Goal: Transaction & Acquisition: Purchase product/service

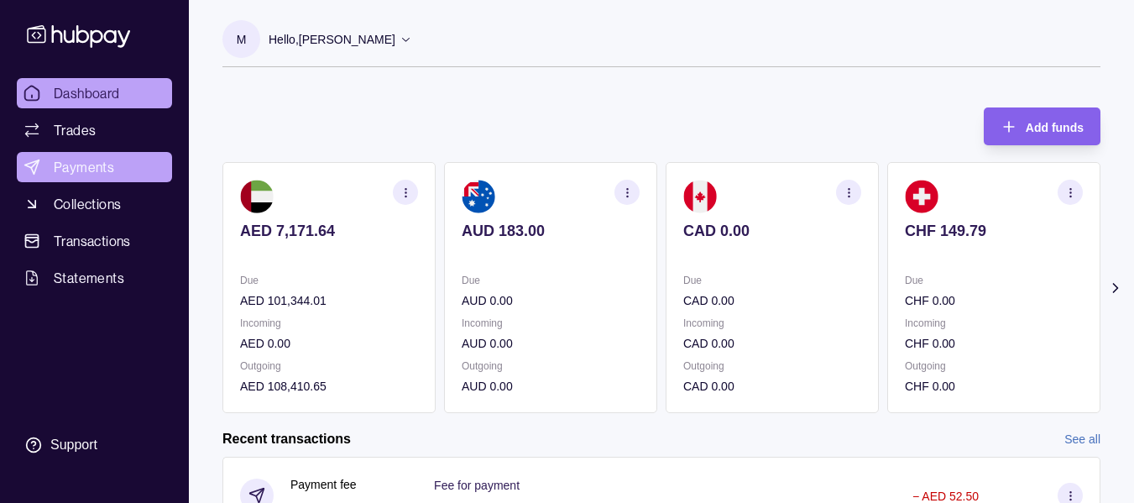
click at [93, 159] on span "Payments" at bounding box center [84, 167] width 60 height 20
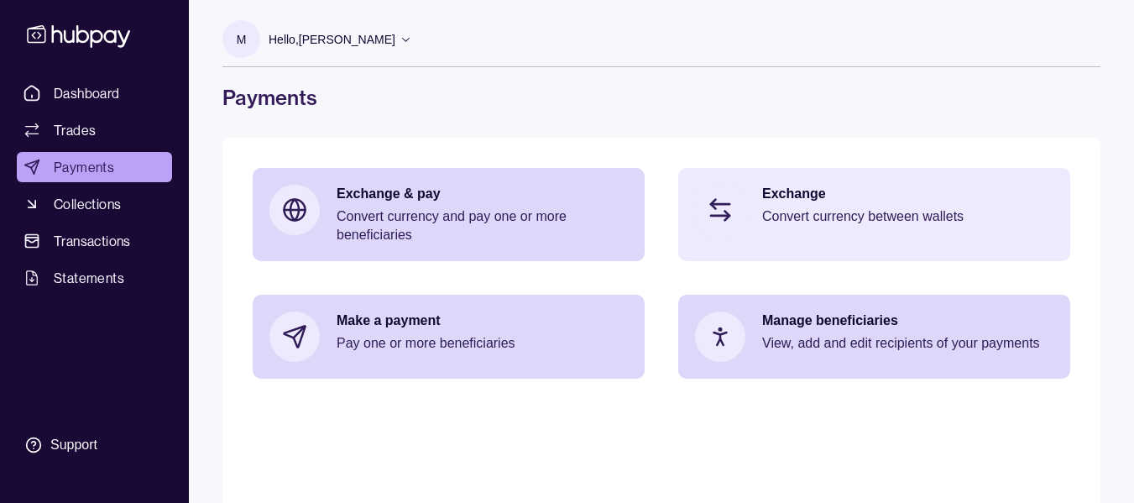
click at [821, 215] on p "Convert currency between wallets" at bounding box center [907, 216] width 291 height 18
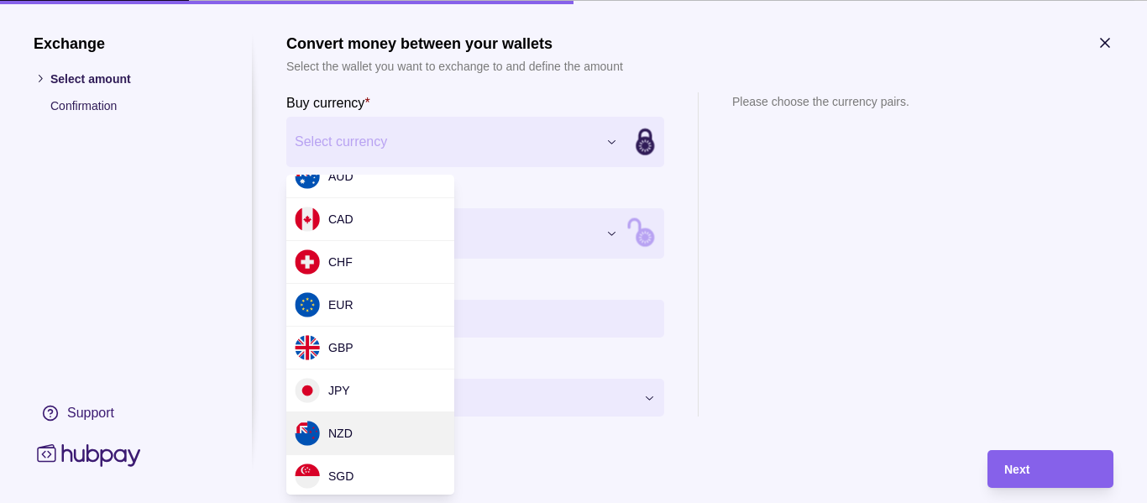
scroll to position [84, 0]
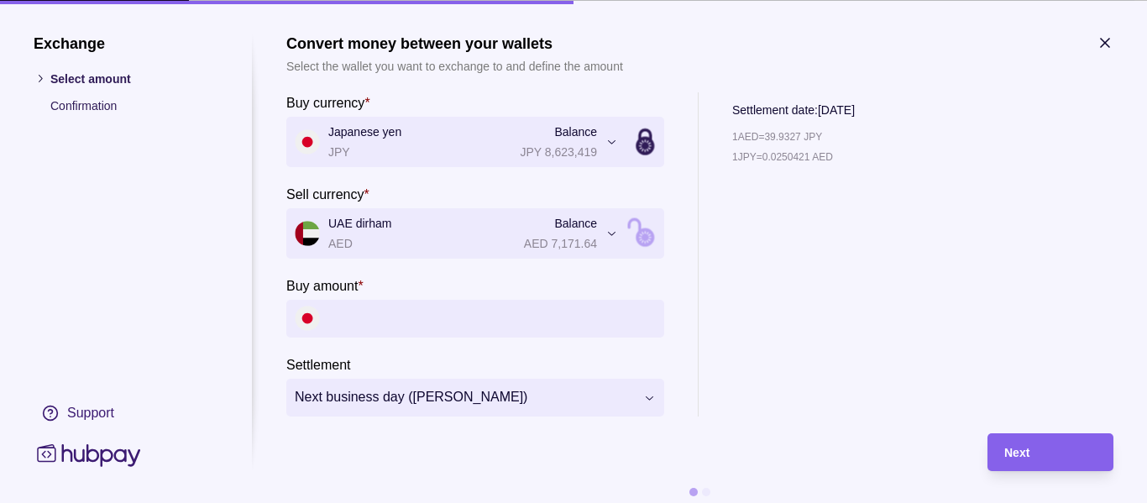
click at [383, 327] on input "Buy amount *" at bounding box center [491, 318] width 327 height 38
click at [355, 315] on input "Buy amount *" at bounding box center [491, 318] width 327 height 38
paste input "*********"
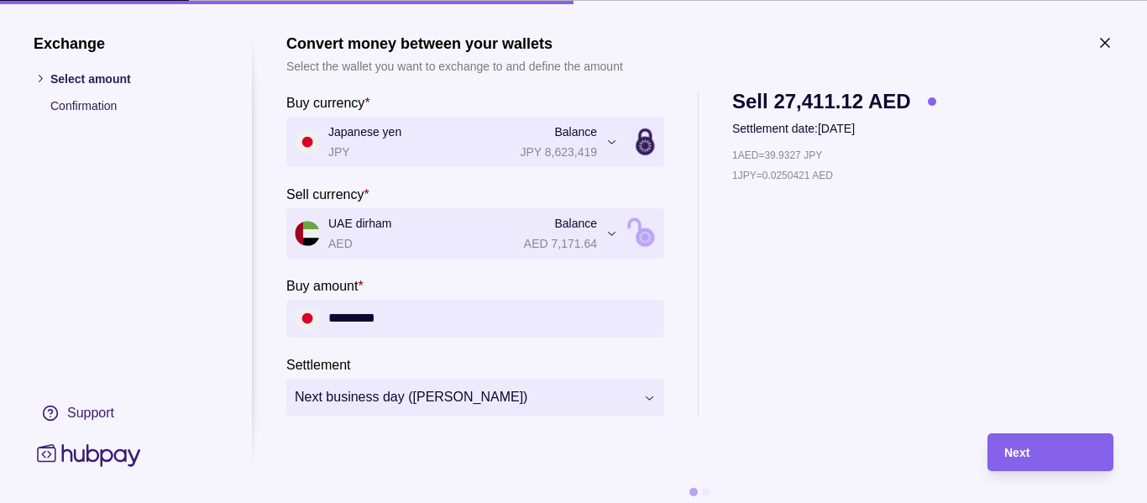
type input "*********"
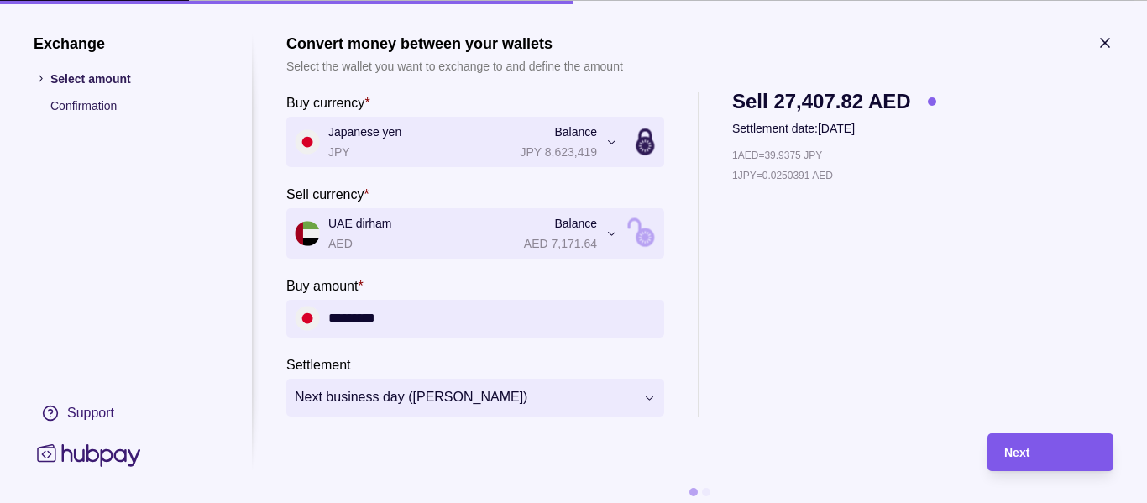
click at [1033, 456] on div "Next" at bounding box center [1050, 452] width 92 height 20
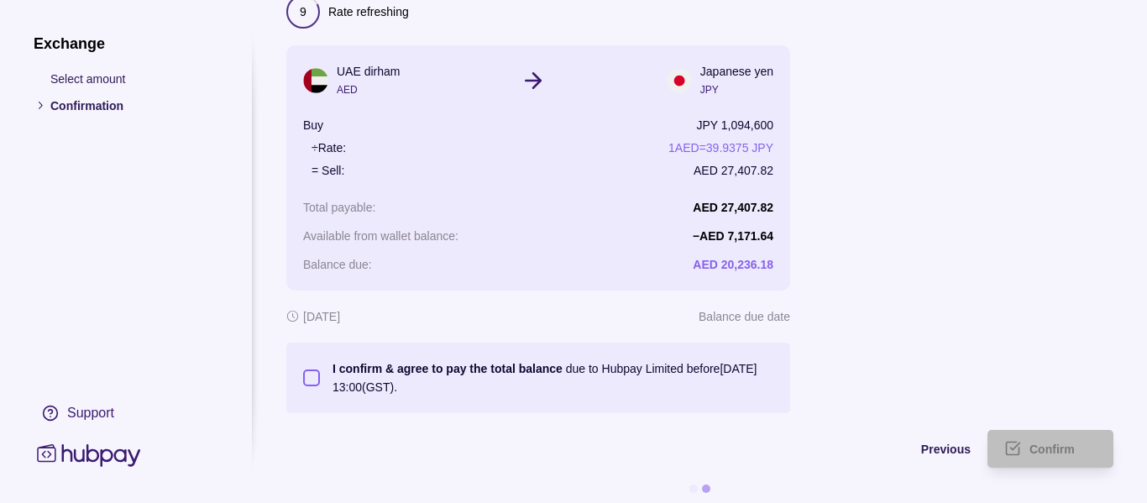
scroll to position [116, 0]
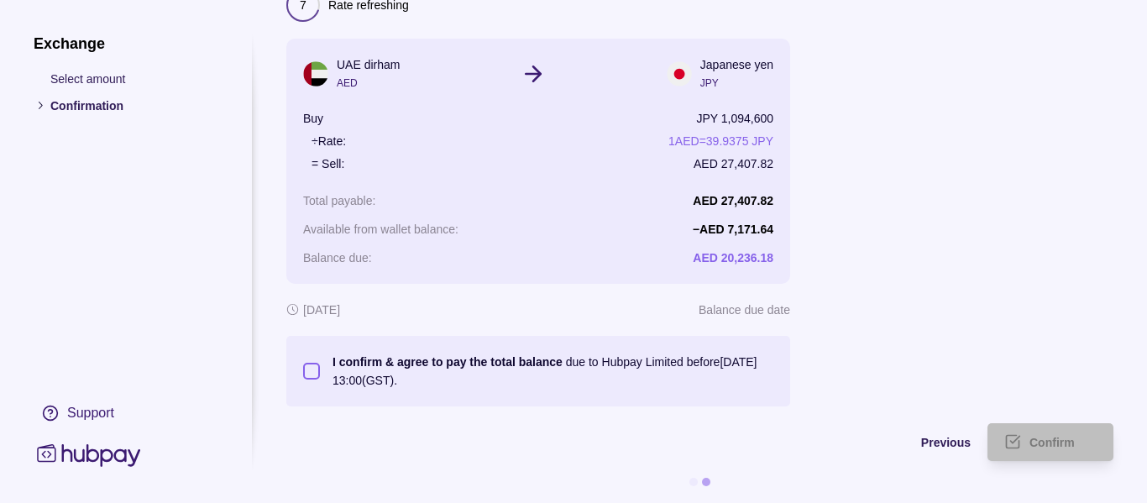
click at [307, 363] on button "I confirm & agree to pay the total balance due to Hubpay Limited before [DATE] …" at bounding box center [311, 371] width 17 height 17
click at [1073, 437] on span "Confirm" at bounding box center [1051, 443] width 45 height 13
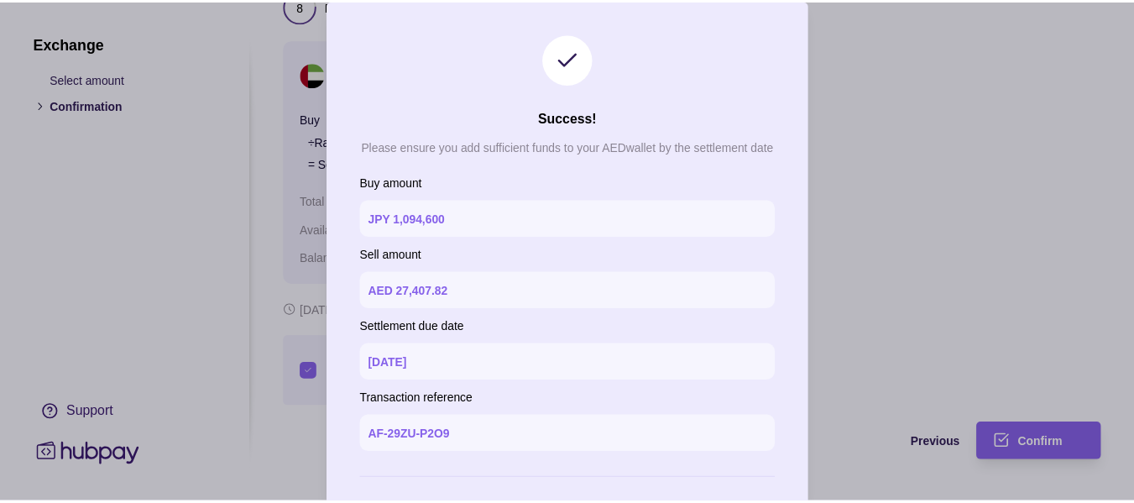
scroll to position [73, 0]
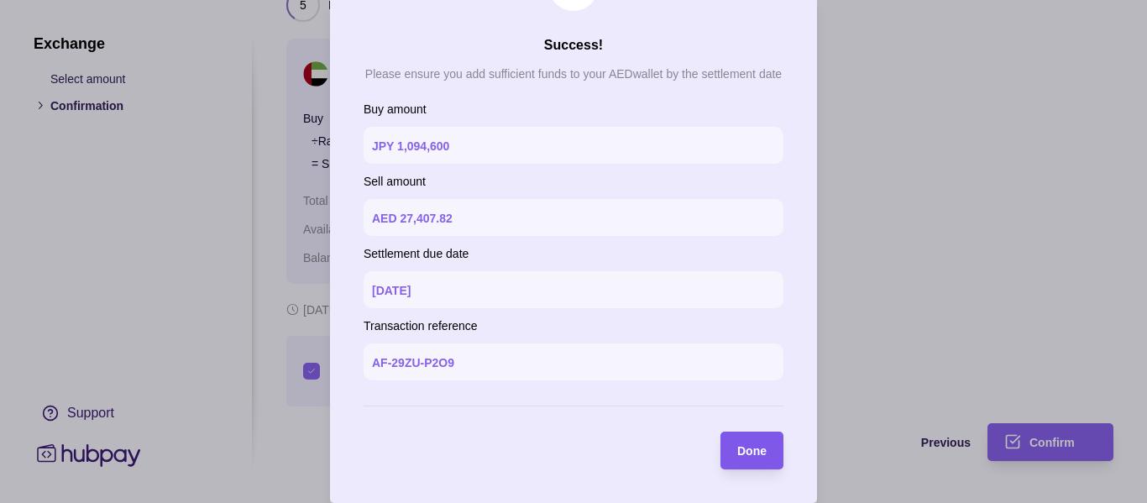
click at [737, 457] on span "Done" at bounding box center [751, 451] width 29 height 13
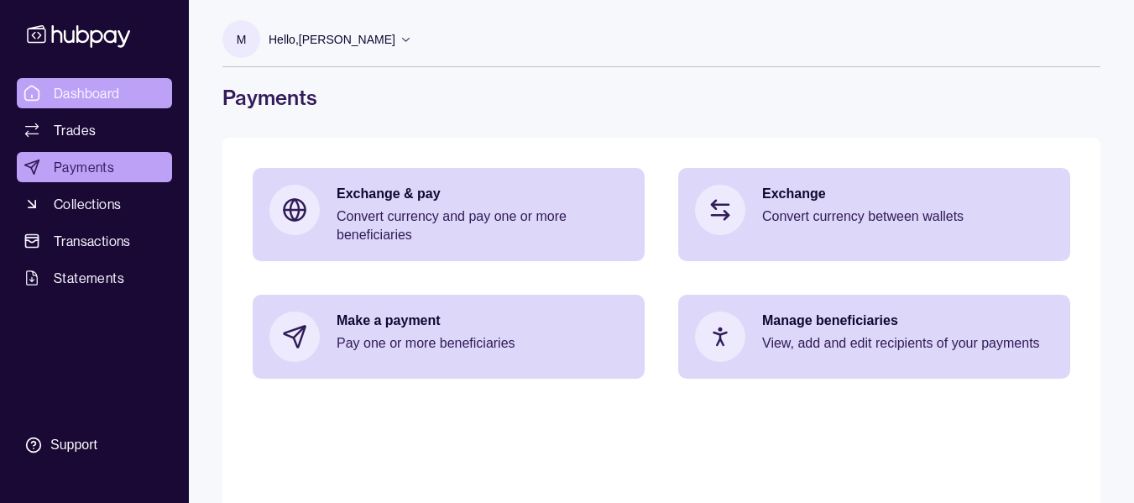
click at [86, 92] on span "Dashboard" at bounding box center [87, 93] width 66 height 20
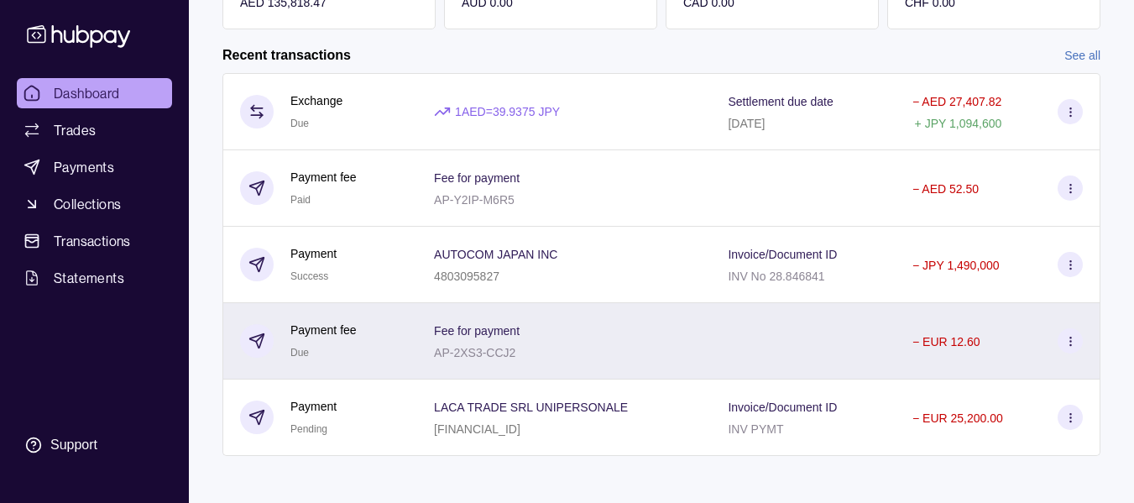
scroll to position [390, 0]
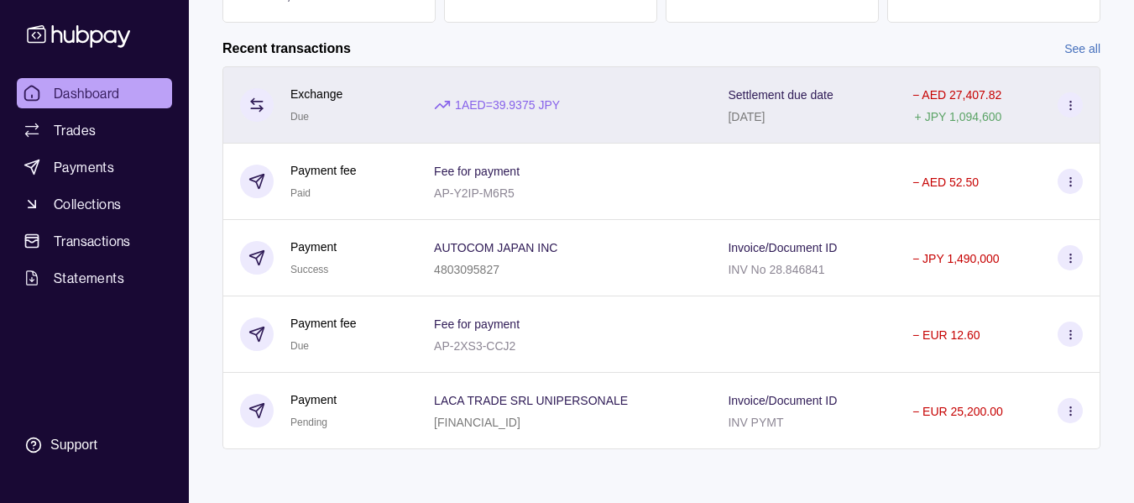
click at [612, 90] on div "1 AED = 39.9375 JPY" at bounding box center [564, 104] width 294 height 77
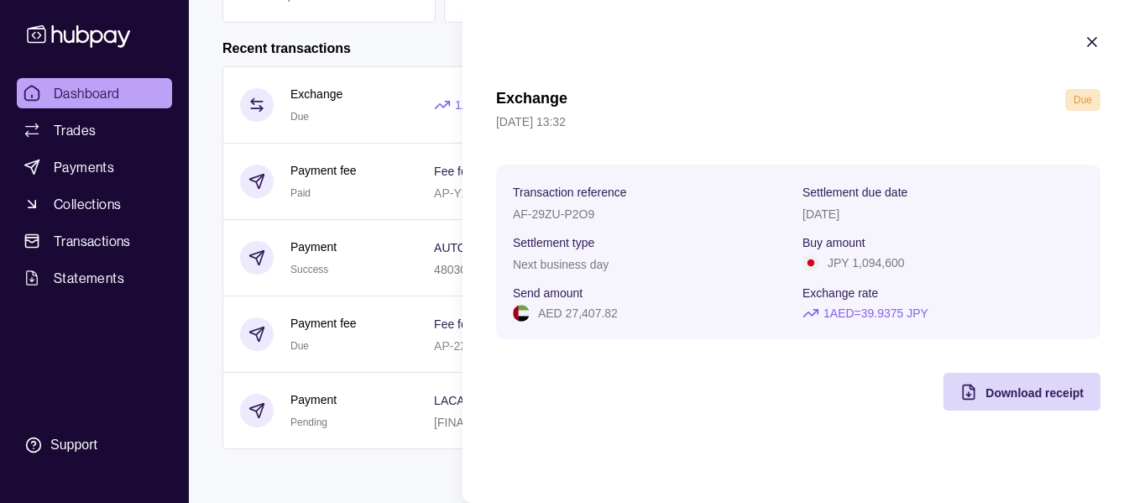
click at [1093, 51] on div at bounding box center [1092, 45] width 17 height 22
drag, startPoint x: 1068, startPoint y: 45, endPoint x: 1093, endPoint y: 48, distance: 25.3
click at [1087, 48] on section "Exchange Due [DATE] 13:32 Transaction reference AF-29ZU-P2O9 Settlement due dat…" at bounding box center [799, 222] width 672 height 444
click at [1096, 48] on icon "button" at bounding box center [1092, 42] width 17 height 17
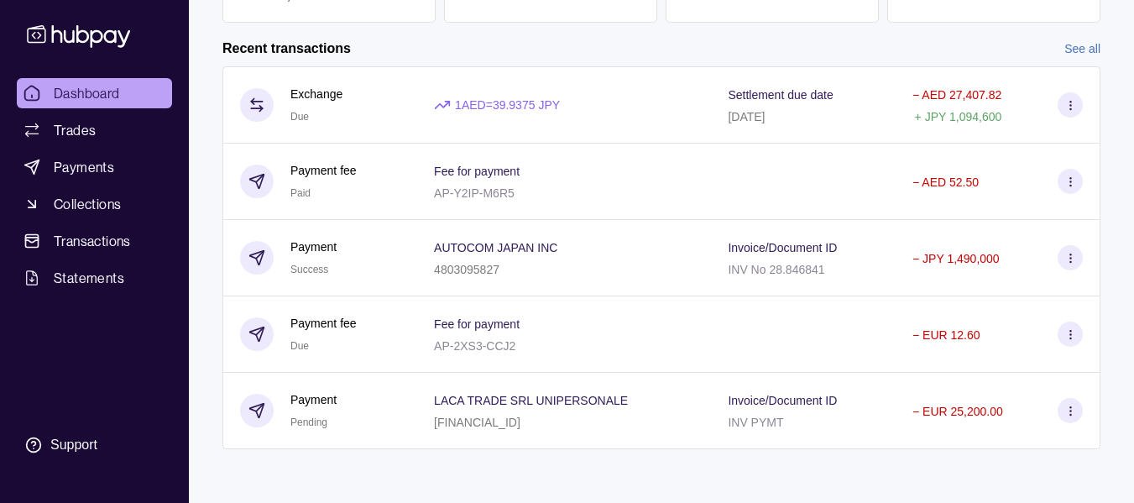
click at [1097, 45] on link "See all" at bounding box center [1083, 48] width 36 height 18
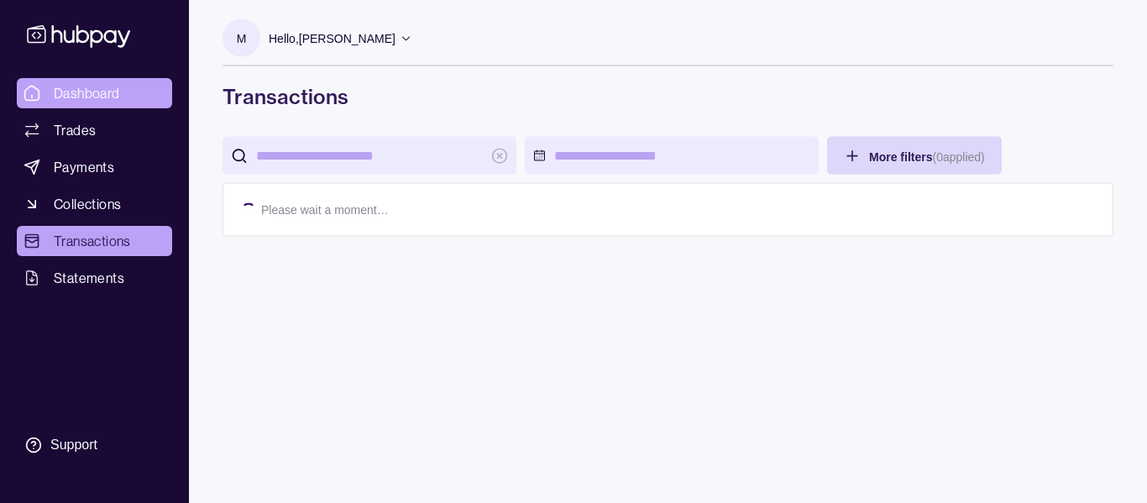
click at [94, 97] on span "Dashboard" at bounding box center [87, 93] width 66 height 20
